Goal: Check status

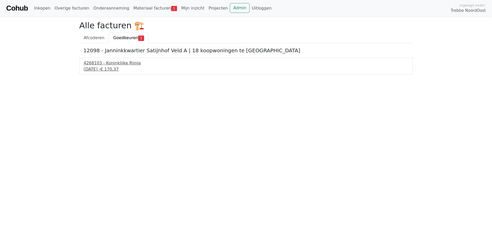
click at [115, 67] on div "23 september 2025 - € 170,37" at bounding box center [246, 69] width 325 height 6
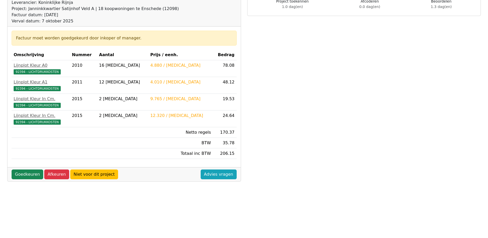
scroll to position [77, 0]
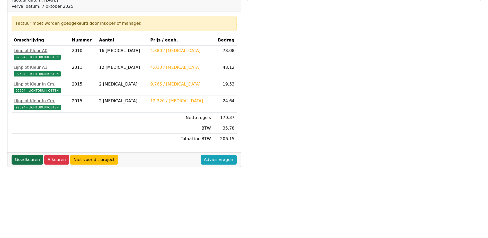
click at [24, 161] on link "Goedkeuren" at bounding box center [28, 160] width 32 height 10
